Goal: Check status: Check status

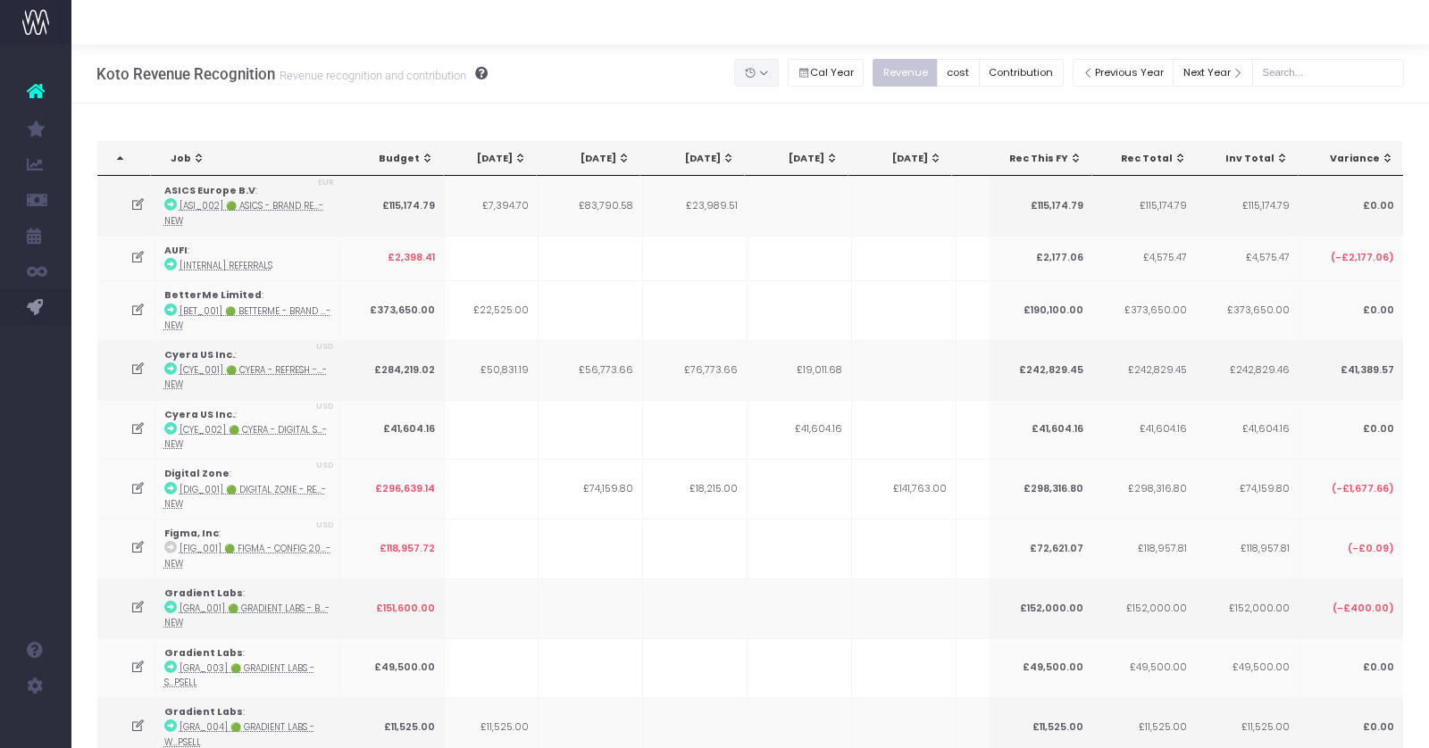
click at [779, 67] on button "button" at bounding box center [756, 73] width 45 height 28
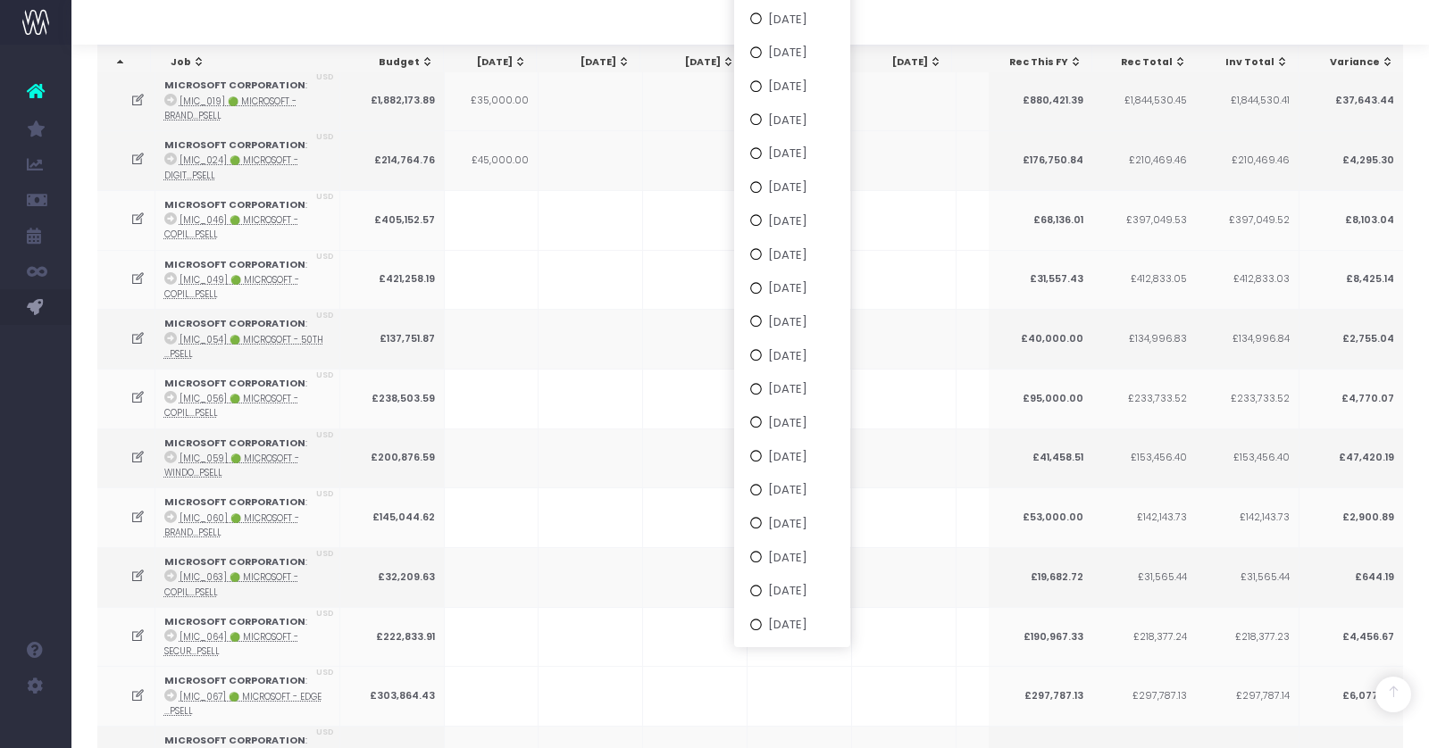
scroll to position [1922, 0]
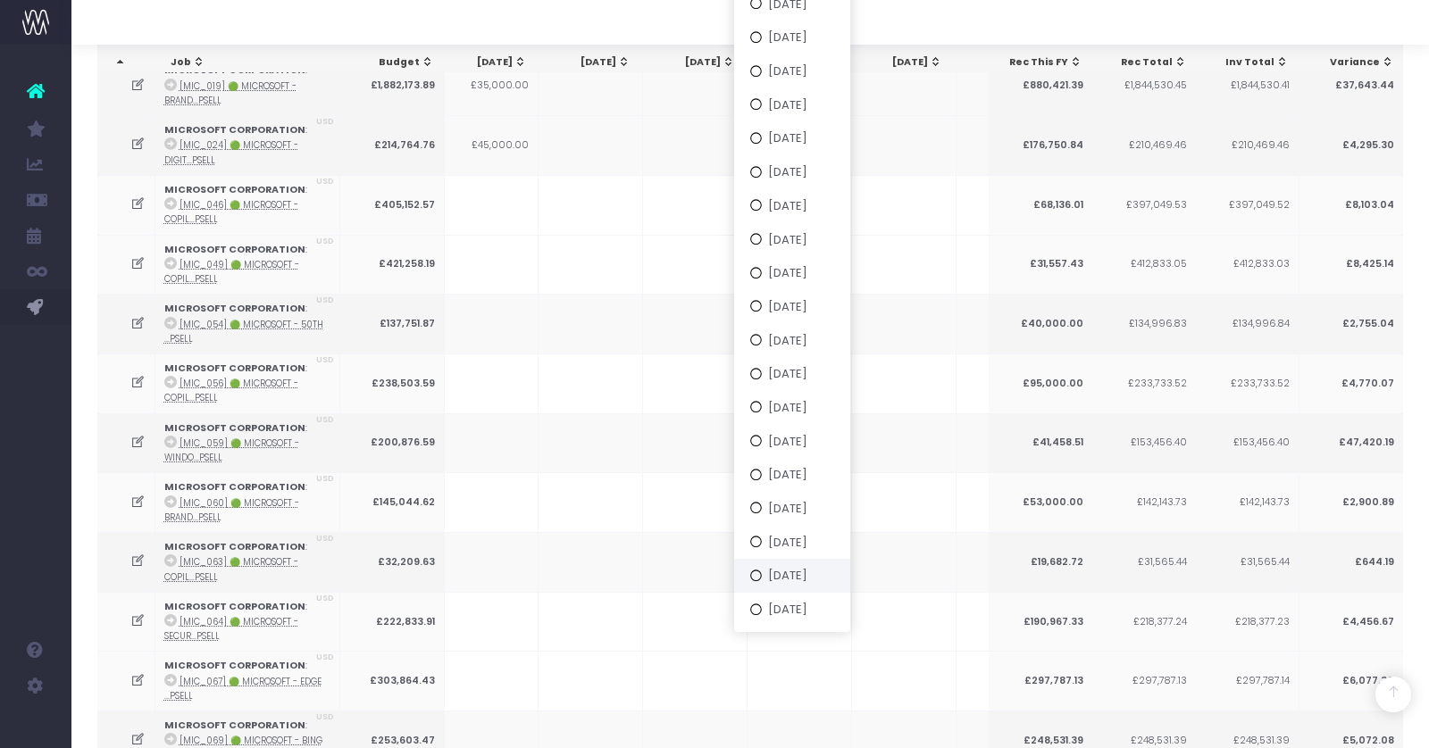
click at [812, 573] on button "[DATE]" at bounding box center [792, 576] width 116 height 34
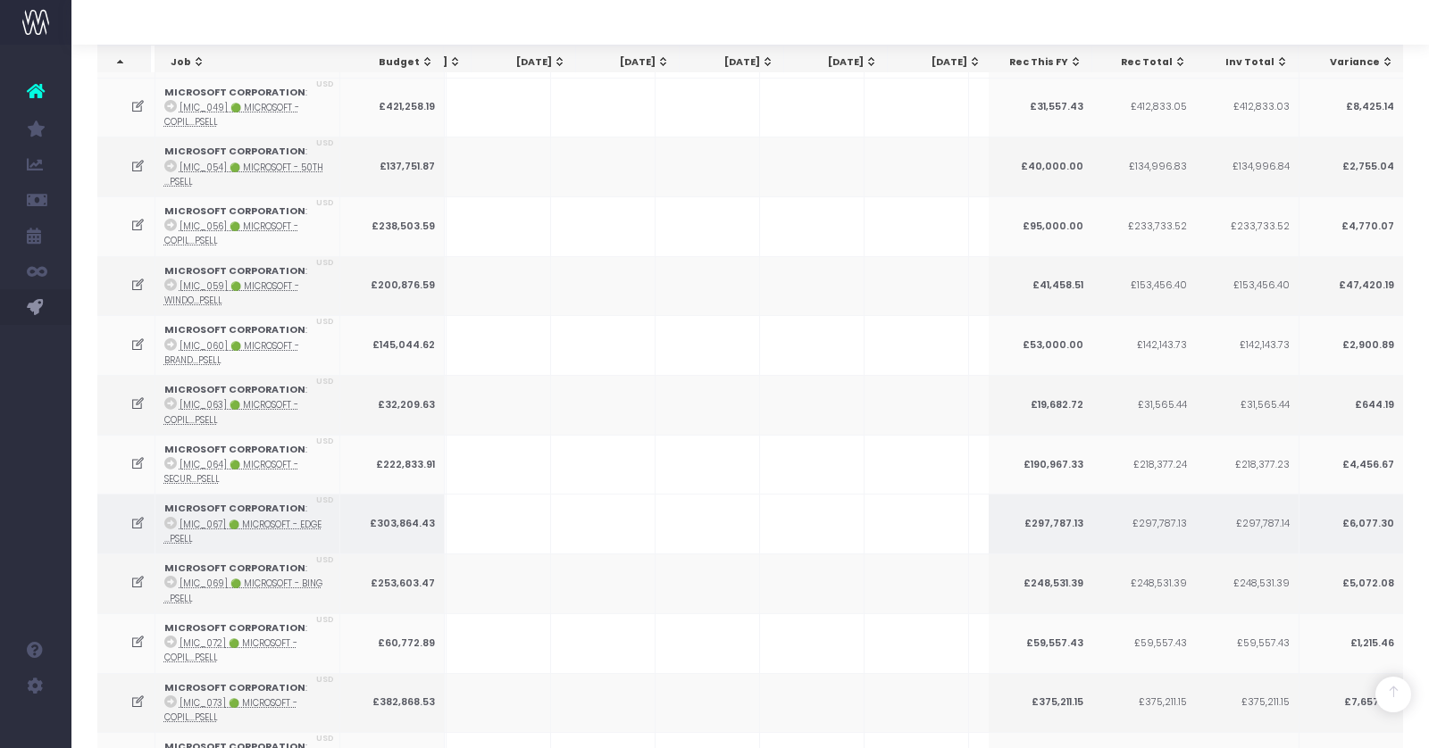
scroll to position [0, 313]
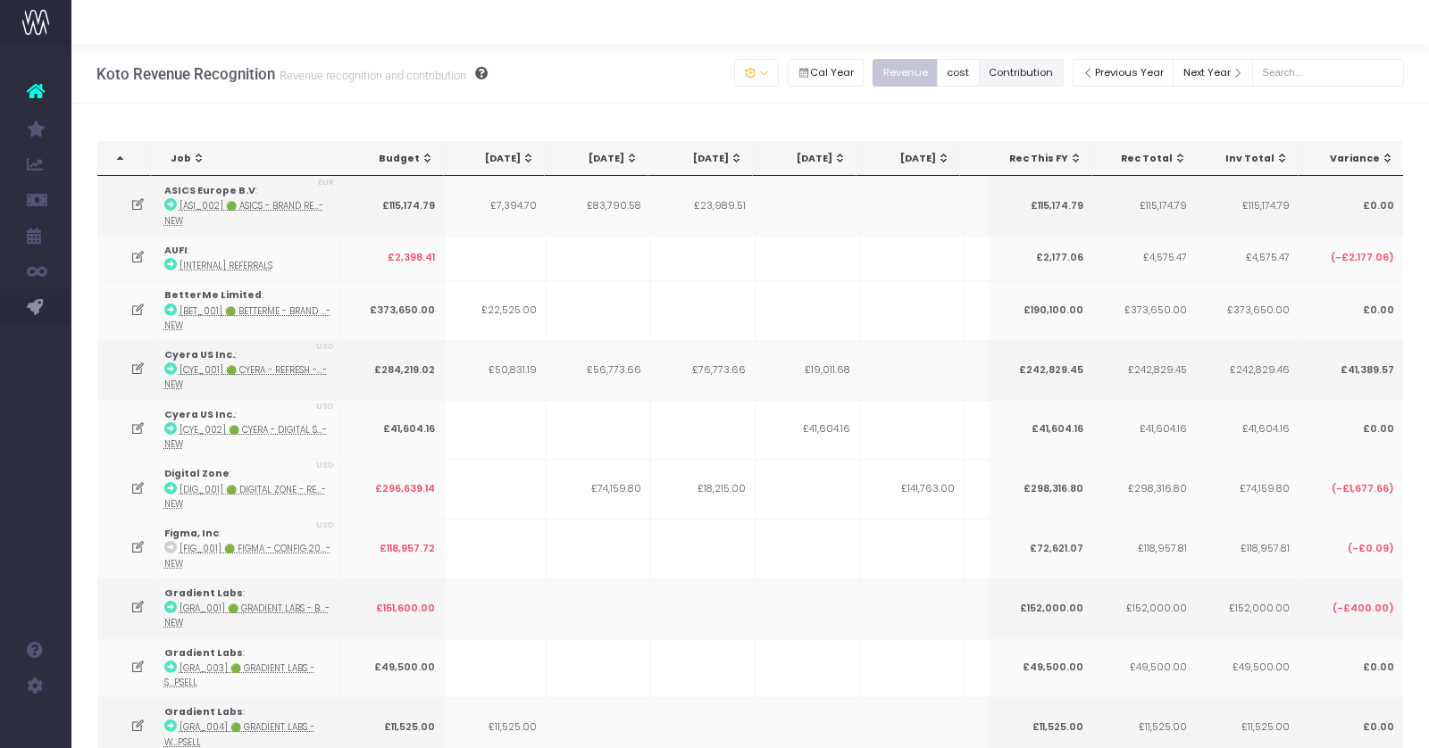
click at [1047, 78] on button "Contribution" at bounding box center [1021, 73] width 85 height 28
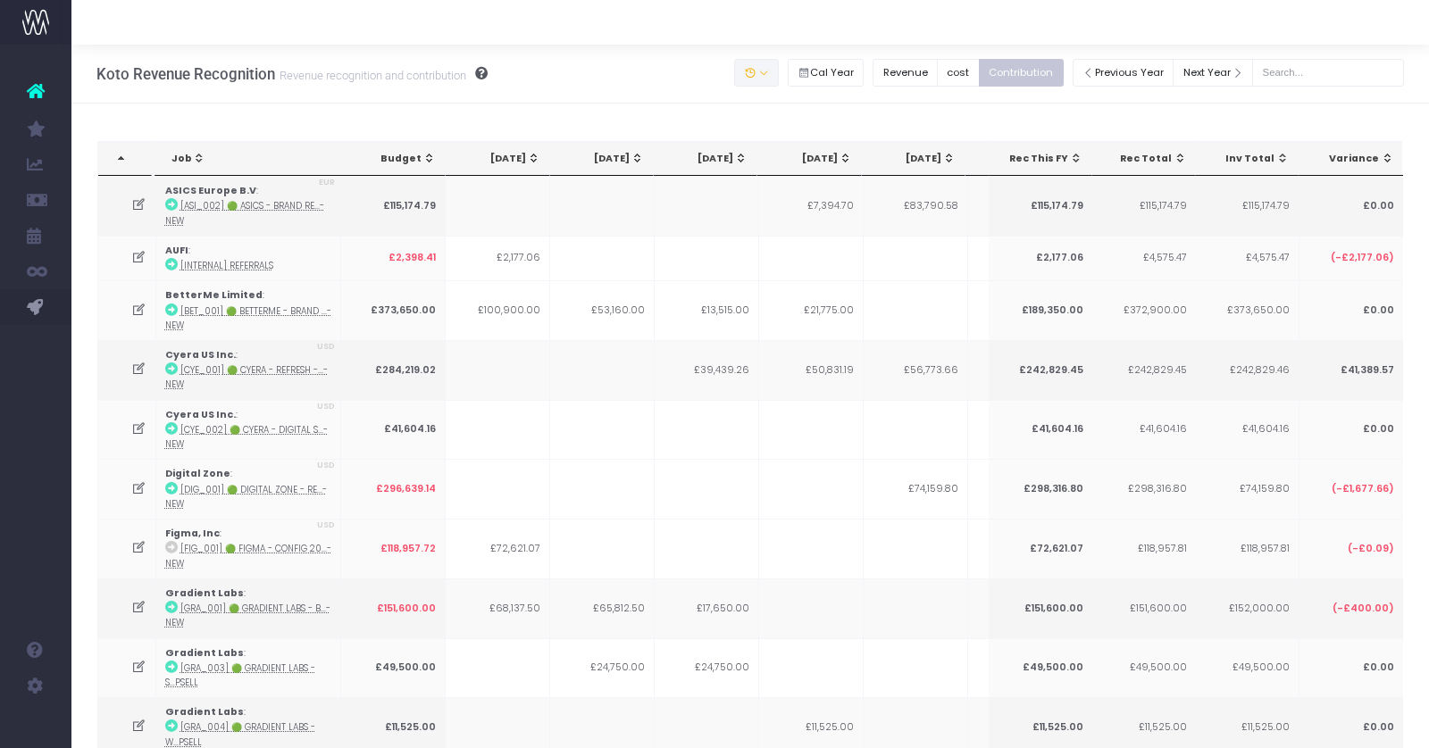
click at [779, 70] on button "button" at bounding box center [756, 73] width 45 height 28
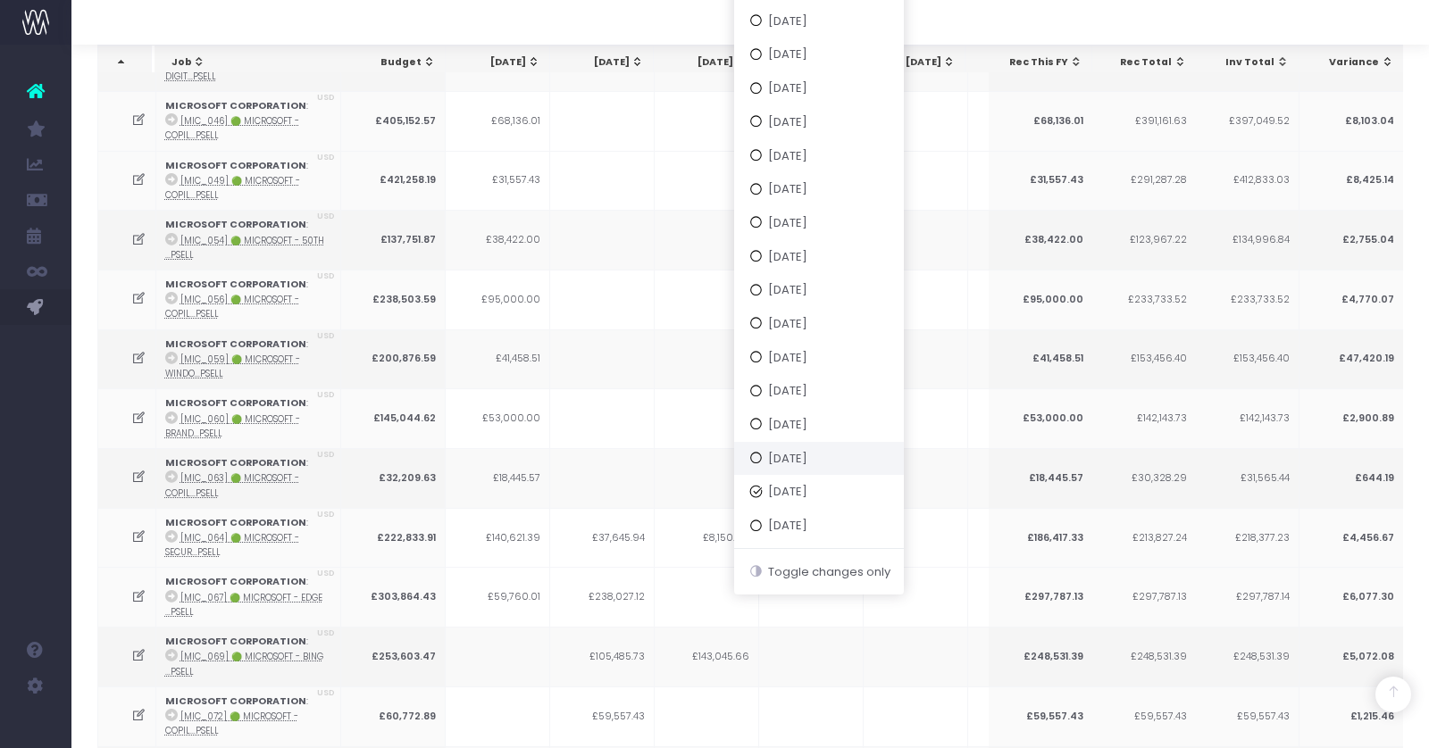
click at [816, 469] on button "[DATE]" at bounding box center [819, 458] width 170 height 34
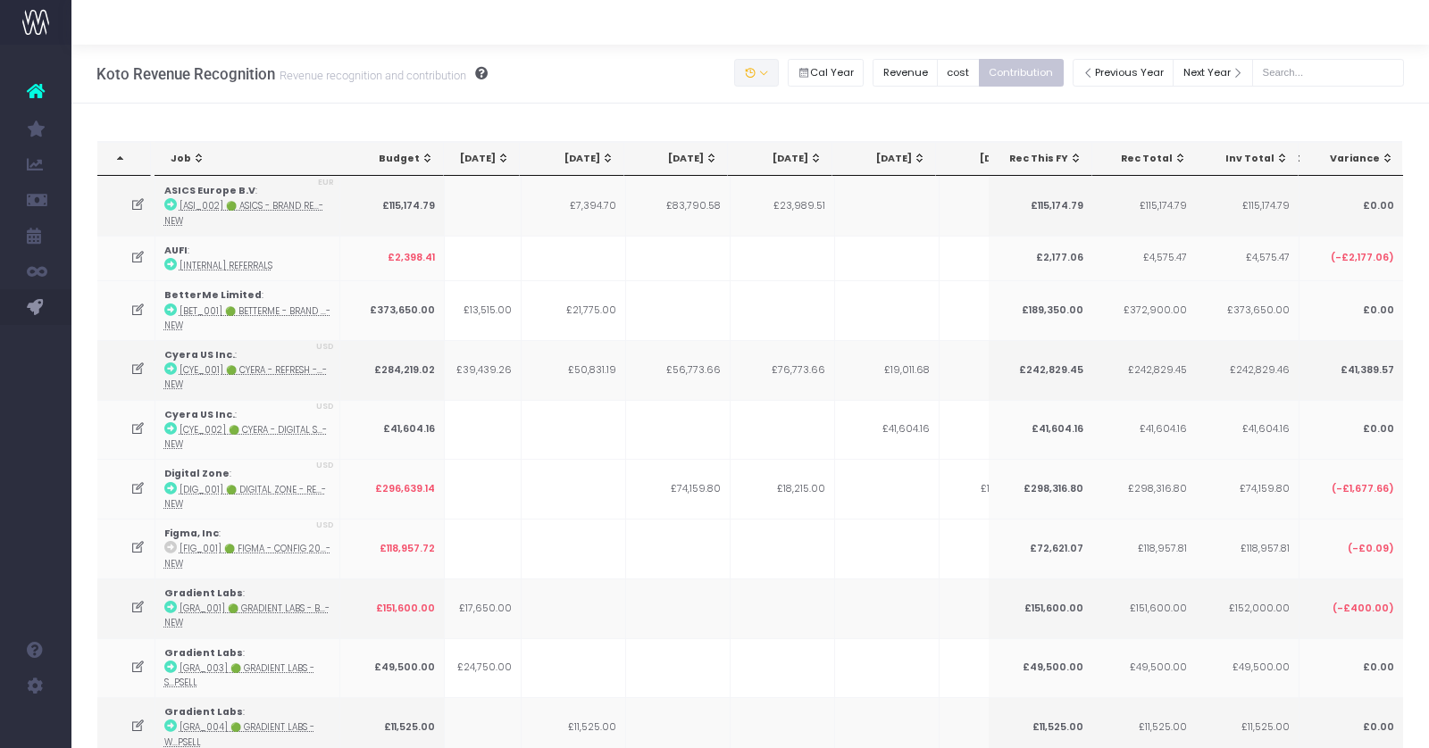
click at [779, 84] on button "button" at bounding box center [756, 73] width 45 height 28
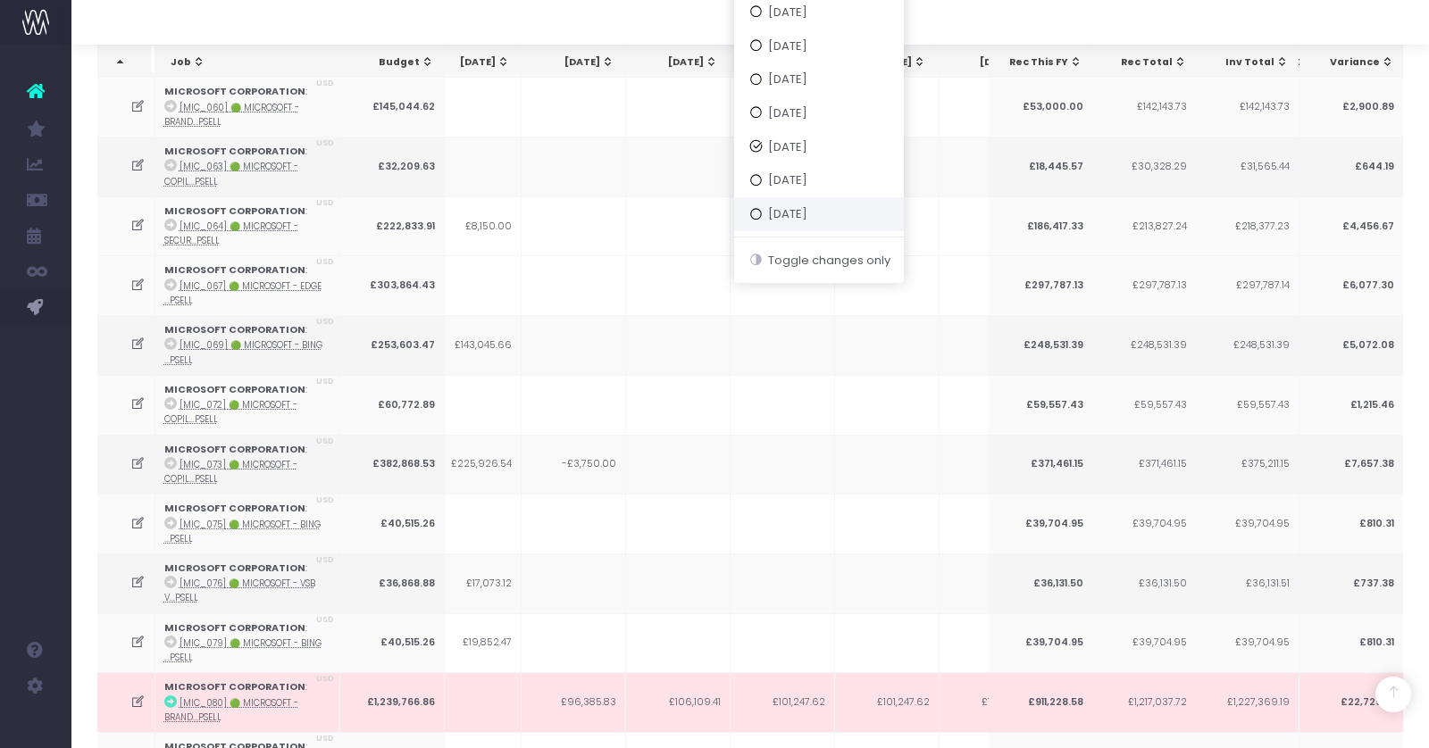
click at [815, 206] on button "[DATE]" at bounding box center [819, 214] width 170 height 34
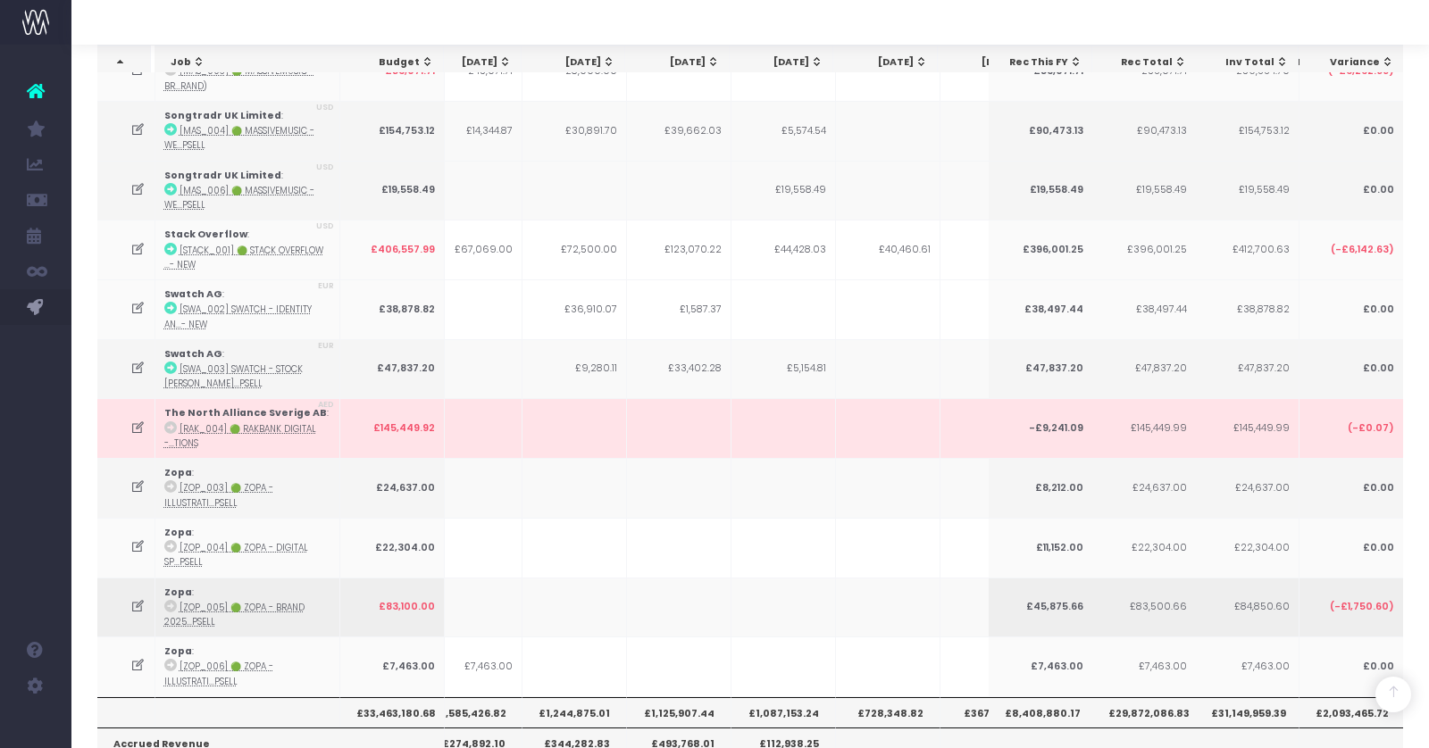
scroll to position [0, 138]
click at [872, 697] on th "£728,348.82" at bounding box center [882, 712] width 104 height 30
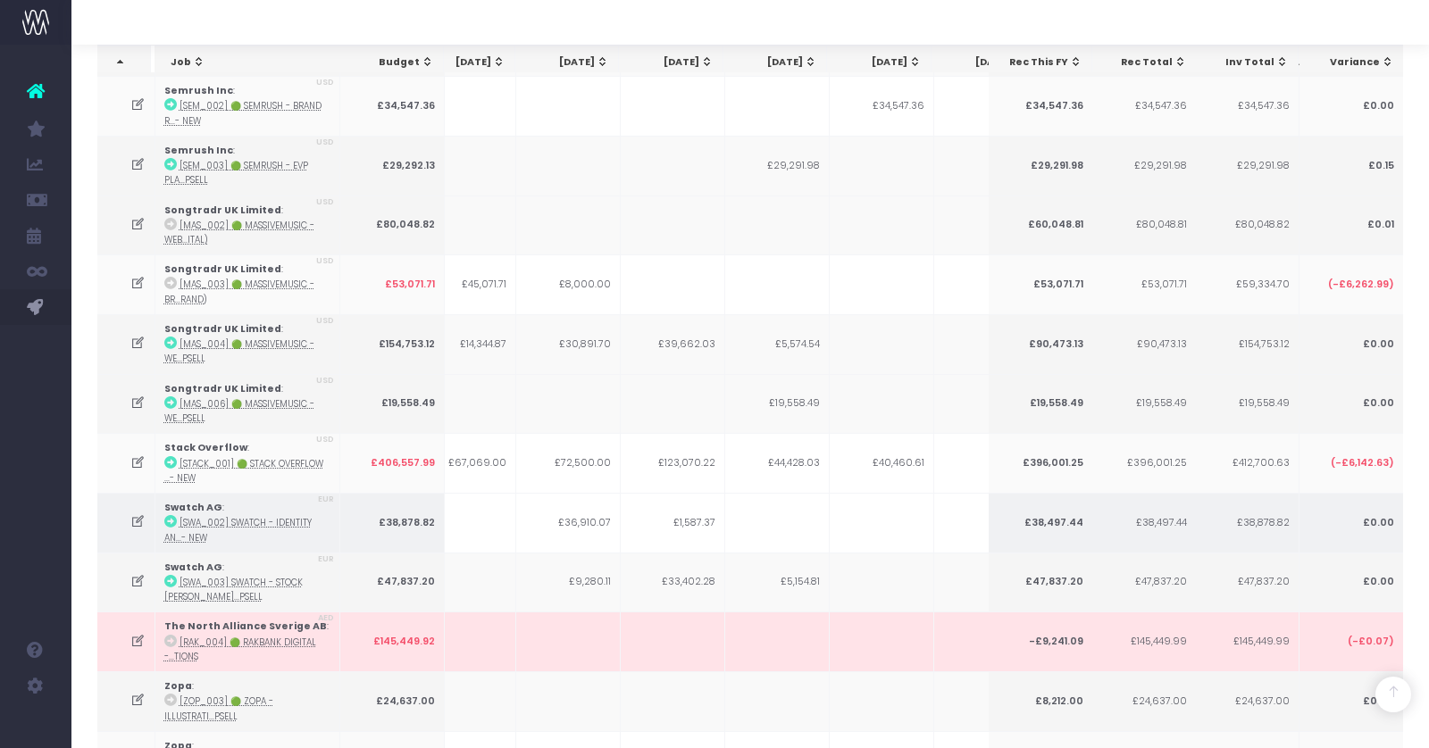
scroll to position [4436, 0]
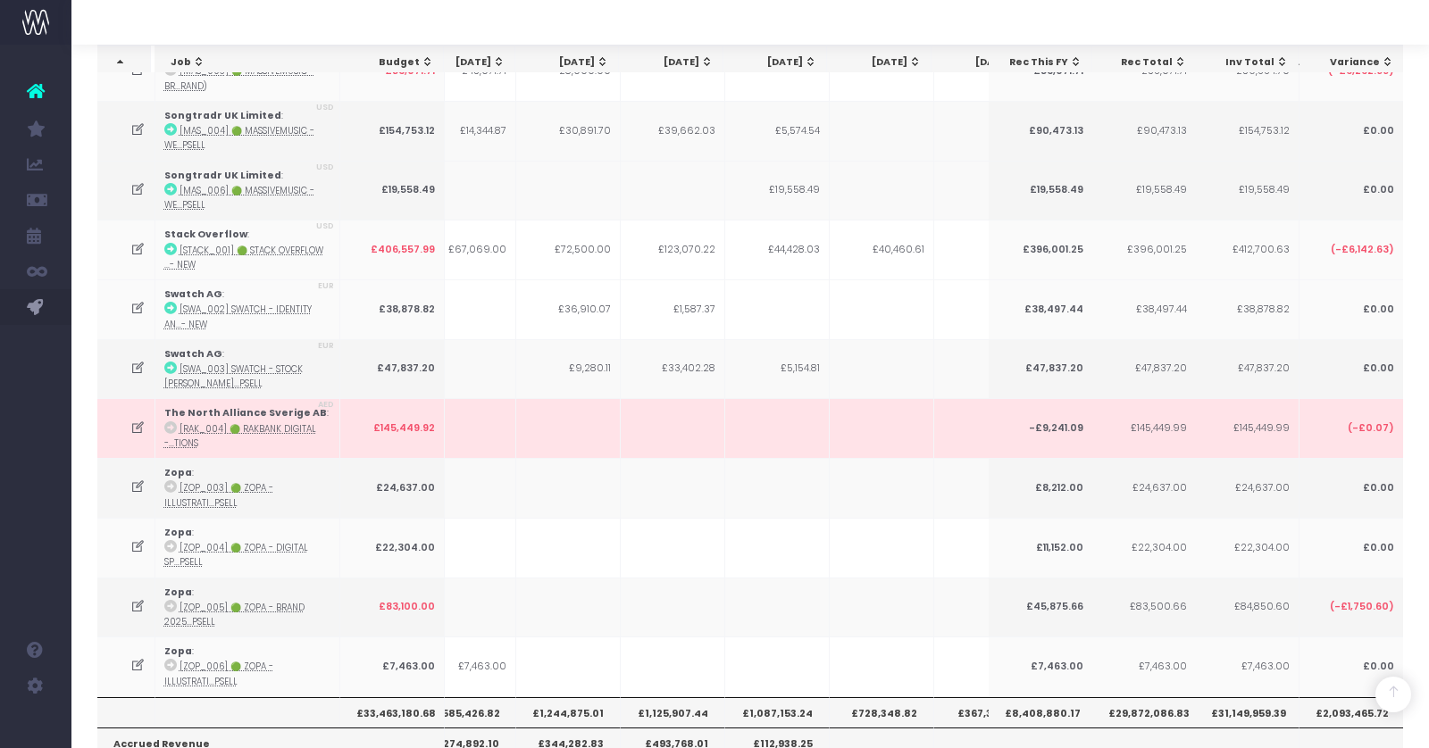
click at [670, 697] on th "£1,125,907.44" at bounding box center [673, 712] width 104 height 30
click at [892, 697] on th "£728,348.82" at bounding box center [882, 712] width 104 height 30
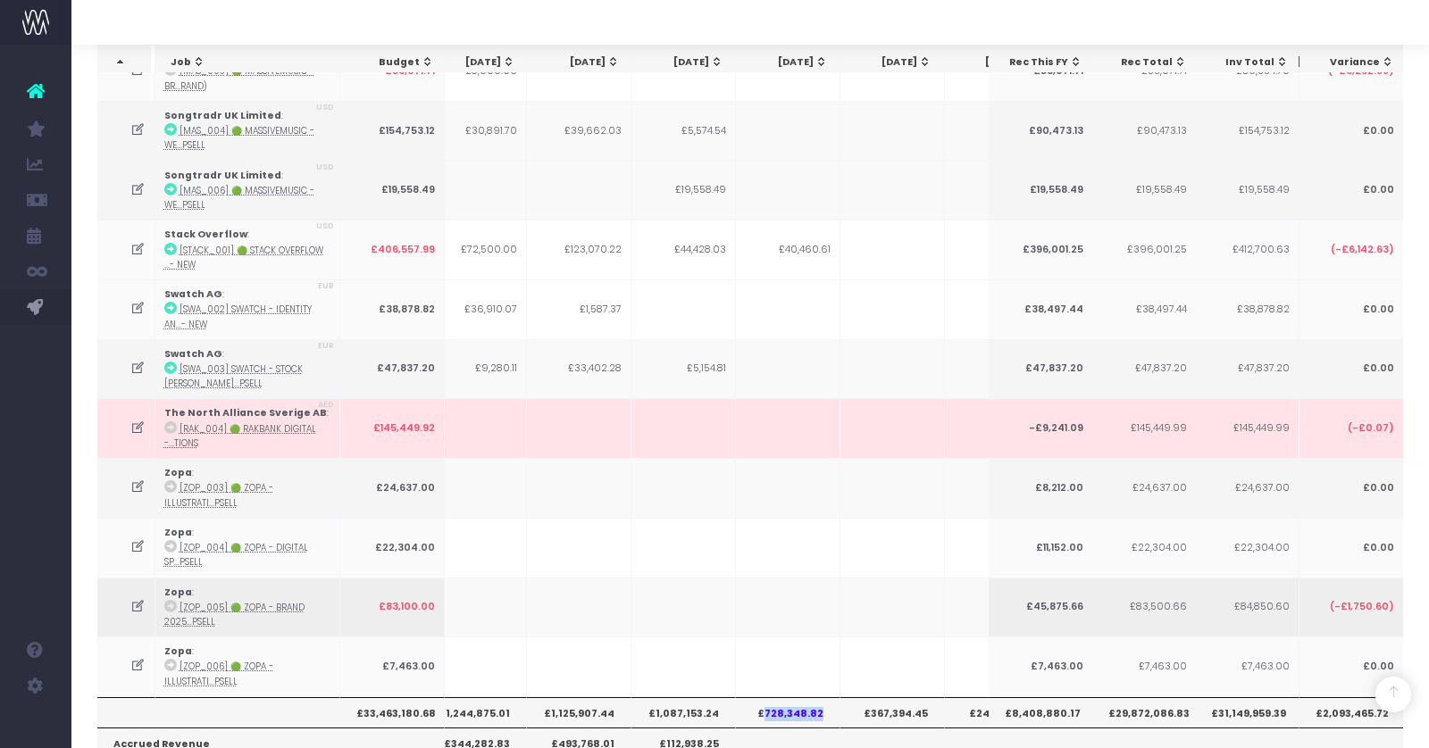
scroll to position [0, 251]
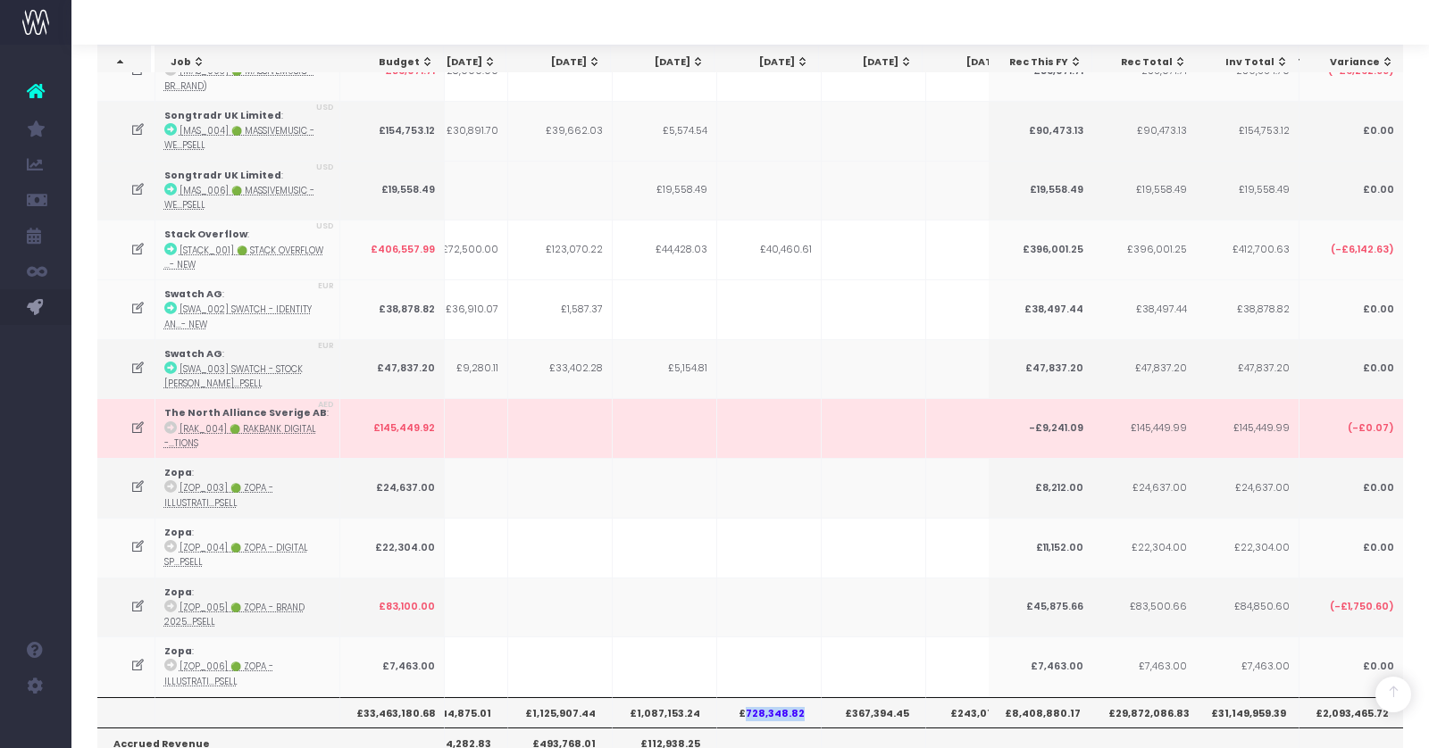
click at [773, 697] on th "£728,348.82" at bounding box center [769, 712] width 104 height 30
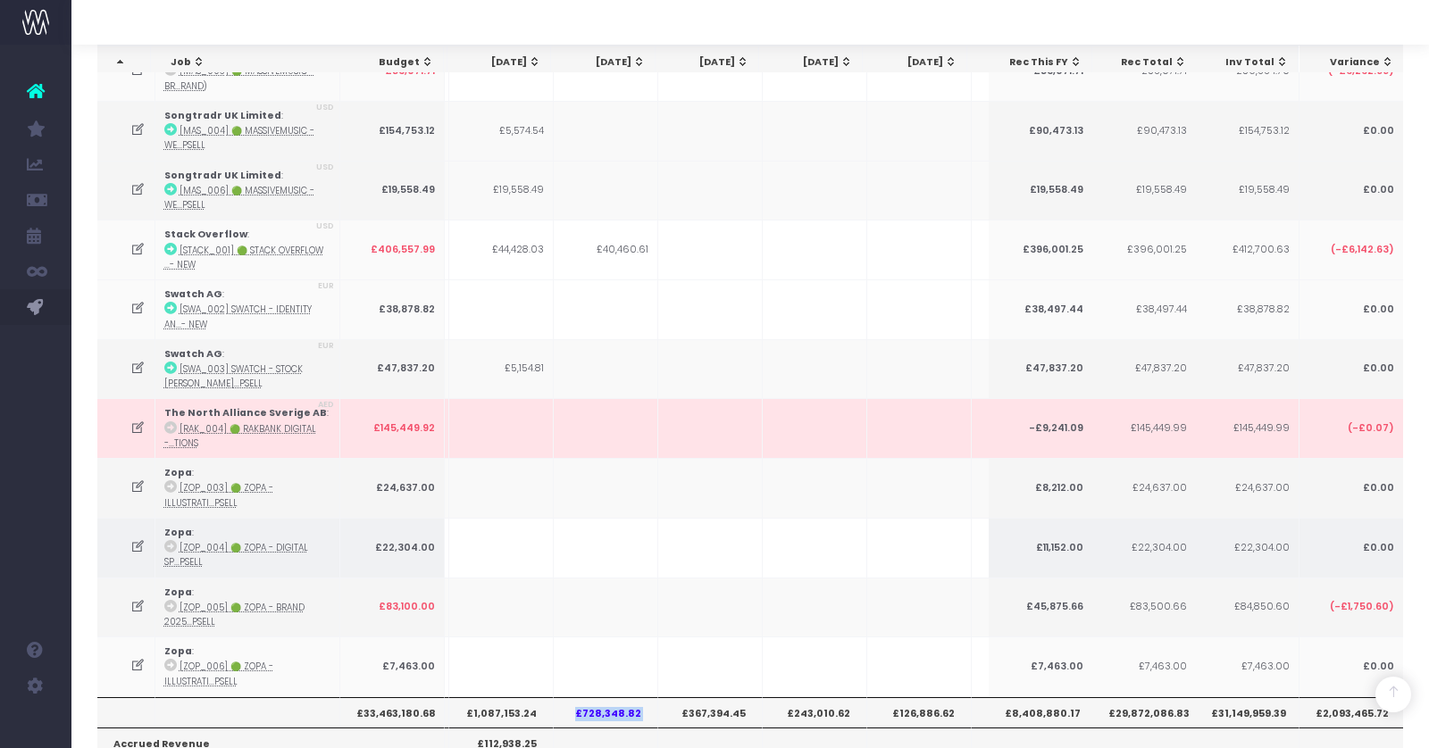
scroll to position [0, 421]
